Goal: Check status

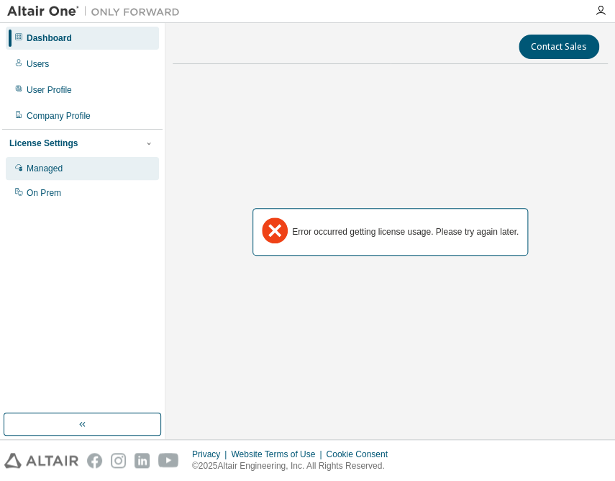
click at [48, 173] on div "Managed" at bounding box center [45, 169] width 36 height 12
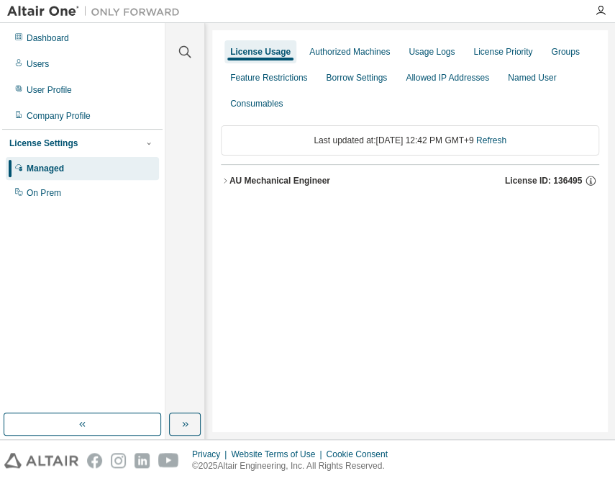
click at [291, 184] on div "AU Mechanical Engineer" at bounding box center [280, 181] width 101 height 12
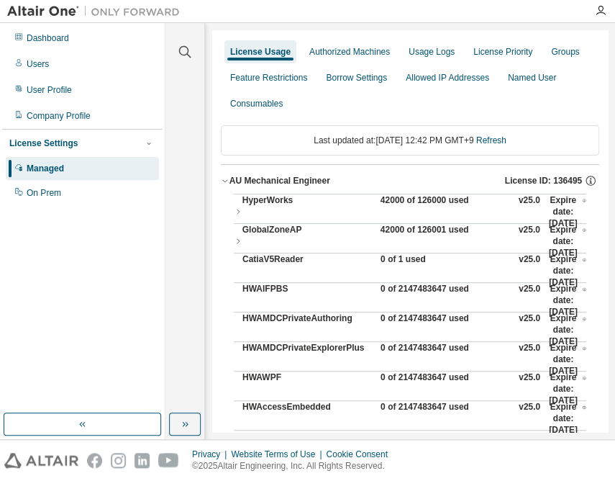
click at [389, 202] on div "42000 of 126000 used" at bounding box center [446, 211] width 130 height 35
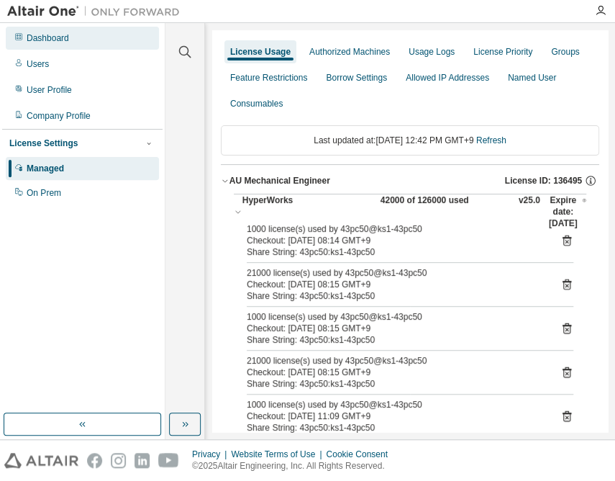
click at [55, 27] on div "Dashboard" at bounding box center [82, 38] width 153 height 23
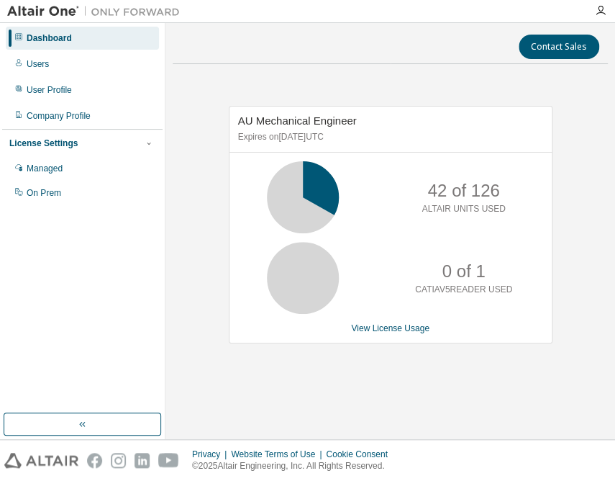
drag, startPoint x: 73, startPoint y: 329, endPoint x: 74, endPoint y: 297, distance: 31.7
click at [72, 329] on div "Dashboard Users User Profile Company Profile License Settings Managed On Prem" at bounding box center [82, 218] width 160 height 386
click at [50, 159] on div "Managed" at bounding box center [82, 168] width 153 height 23
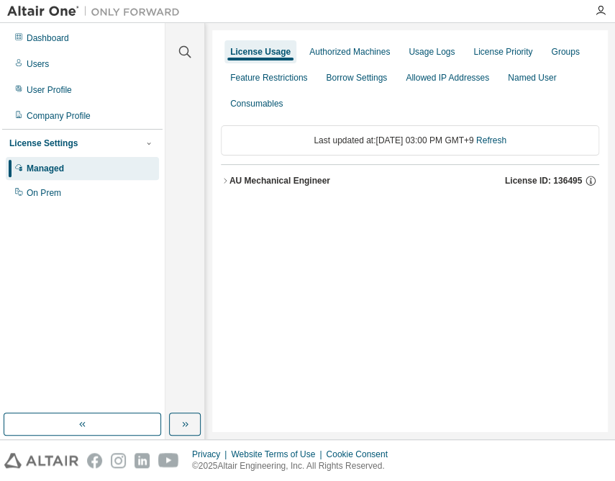
click at [327, 188] on button "AU Mechanical Engineer License ID: 136495" at bounding box center [410, 181] width 379 height 32
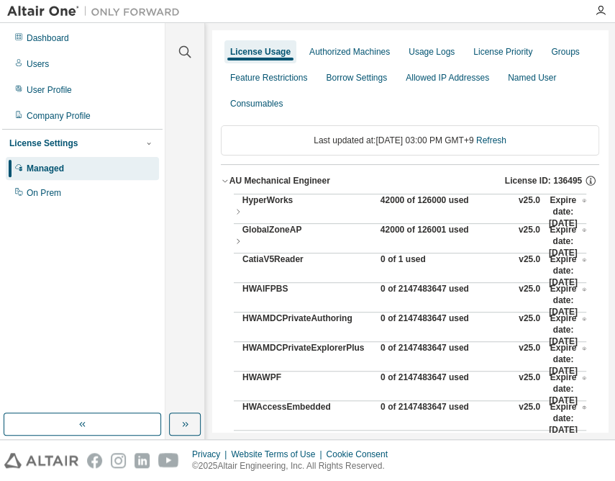
click at [322, 183] on div "AU Mechanical Engineer" at bounding box center [280, 181] width 101 height 12
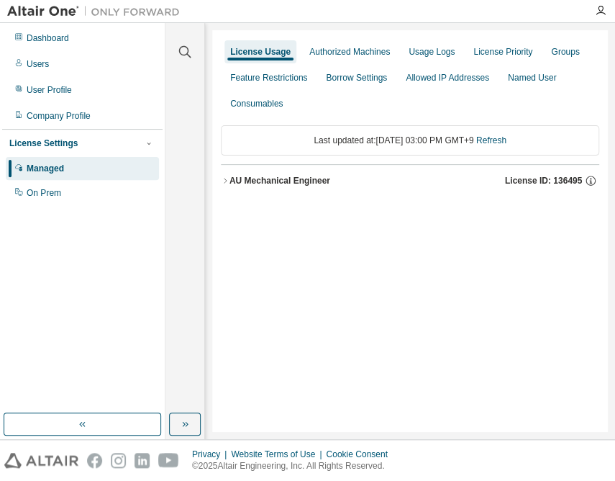
click at [327, 184] on div "AU Mechanical Engineer" at bounding box center [280, 181] width 101 height 12
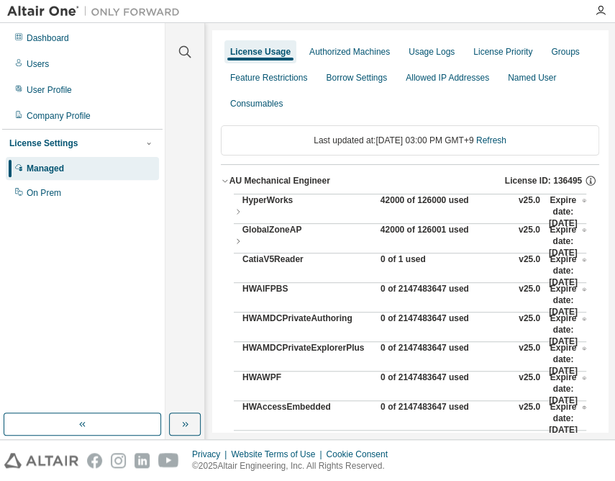
click at [439, 201] on div "42000 of 126000 used" at bounding box center [446, 211] width 130 height 35
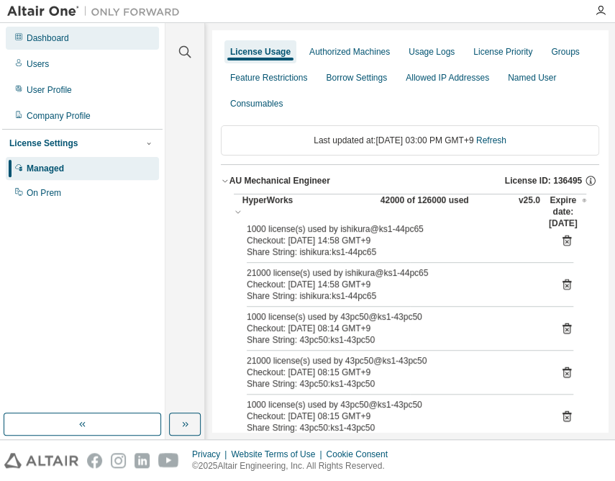
click at [32, 36] on div "Dashboard" at bounding box center [48, 38] width 42 height 12
